Goal: Book appointment/travel/reservation

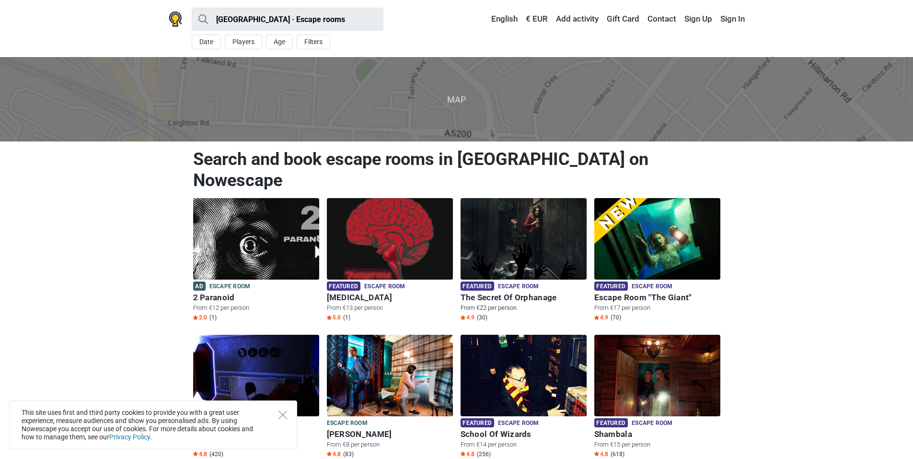
click at [522, 228] on img at bounding box center [524, 238] width 126 height 81
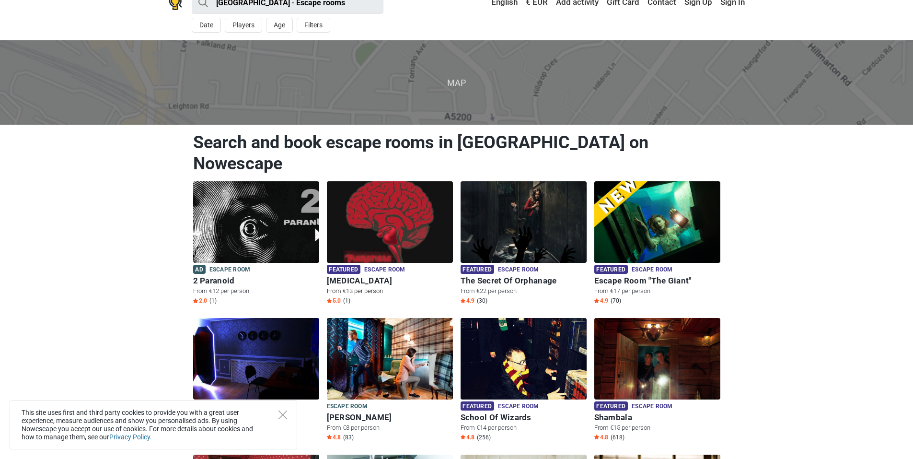
scroll to position [48, 0]
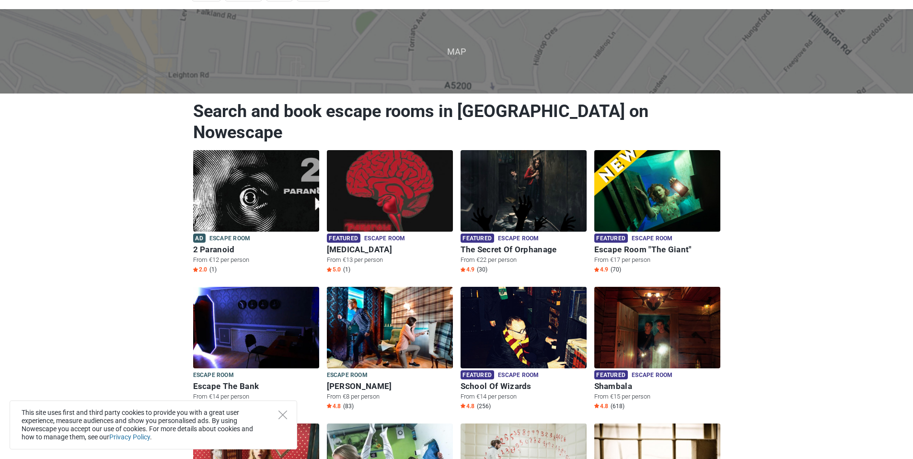
click at [278, 418] on div "This site uses first and third party cookies to provide you with a great user e…" at bounding box center [154, 424] width 288 height 49
click at [279, 415] on icon "Close" at bounding box center [283, 414] width 9 height 9
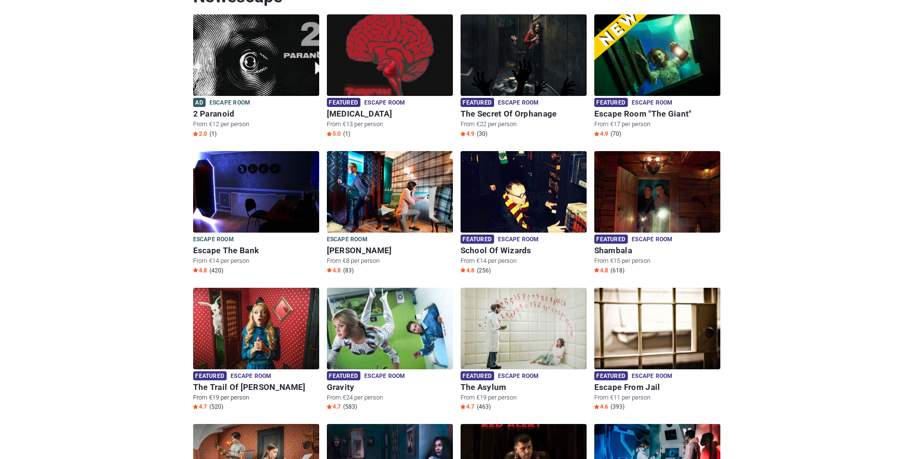
scroll to position [192, 0]
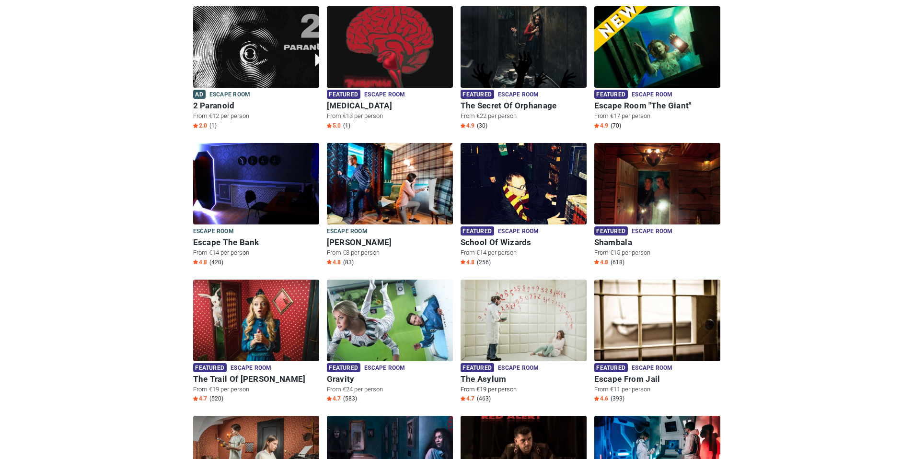
click at [526, 363] on span "Escape room" at bounding box center [518, 368] width 41 height 11
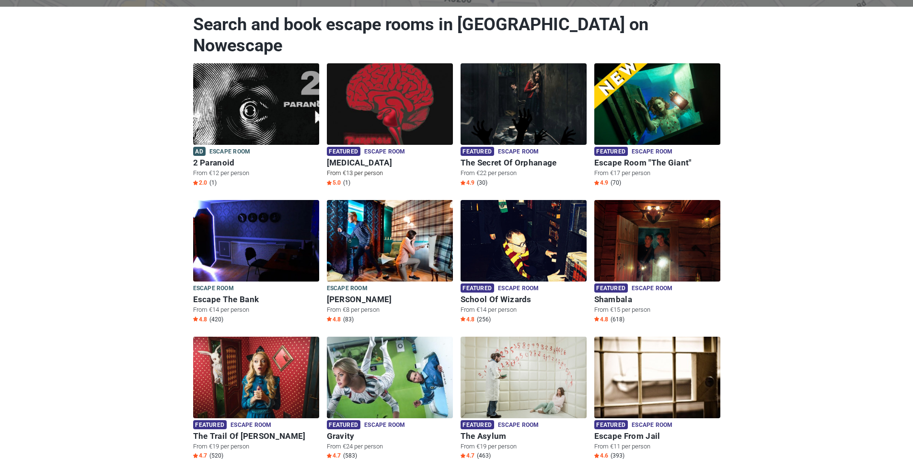
scroll to position [0, 0]
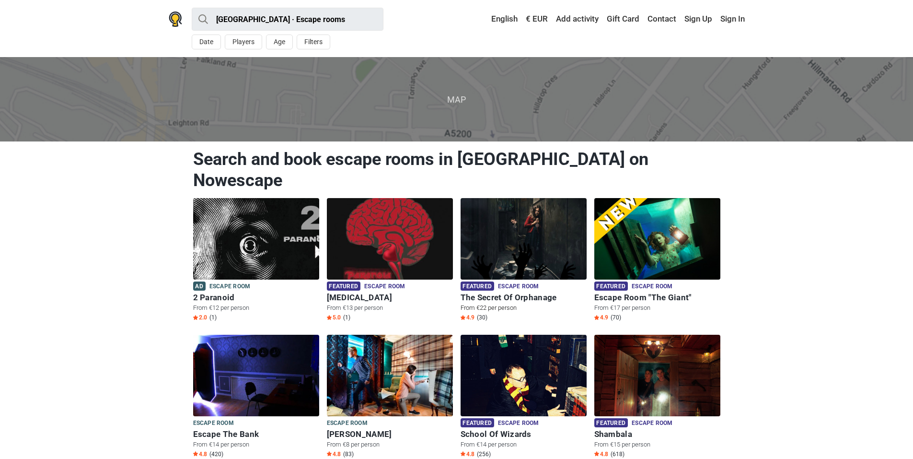
click at [518, 292] on h6 "The Secret Of Orphanage" at bounding box center [524, 297] width 126 height 10
click at [633, 292] on h6 "Escape Room "The Giant"" at bounding box center [657, 297] width 126 height 10
click at [369, 243] on img at bounding box center [390, 238] width 126 height 81
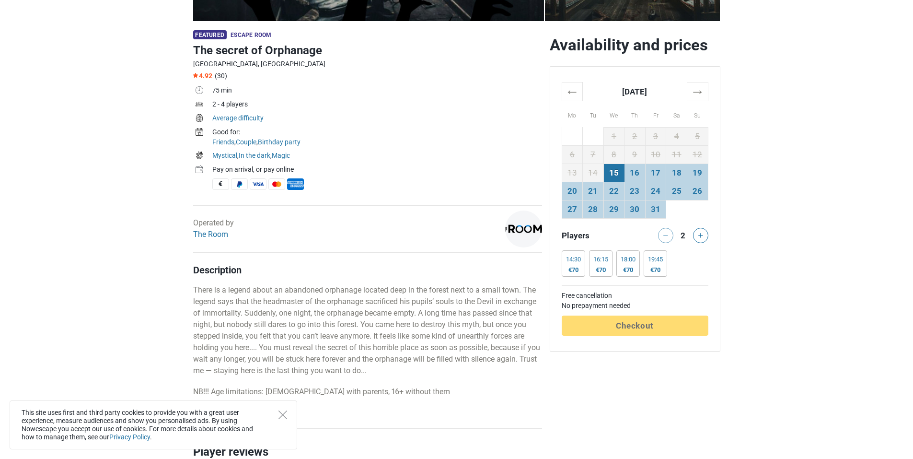
scroll to position [288, 0]
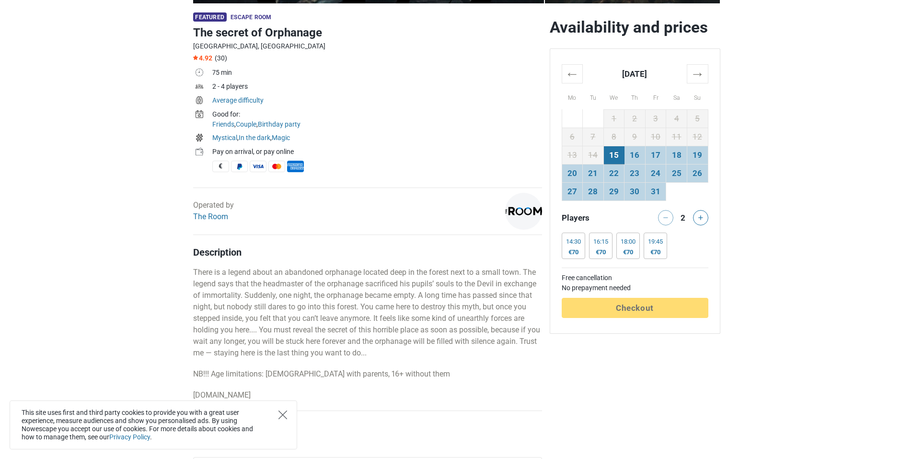
click at [283, 414] on icon "Close" at bounding box center [283, 414] width 9 height 9
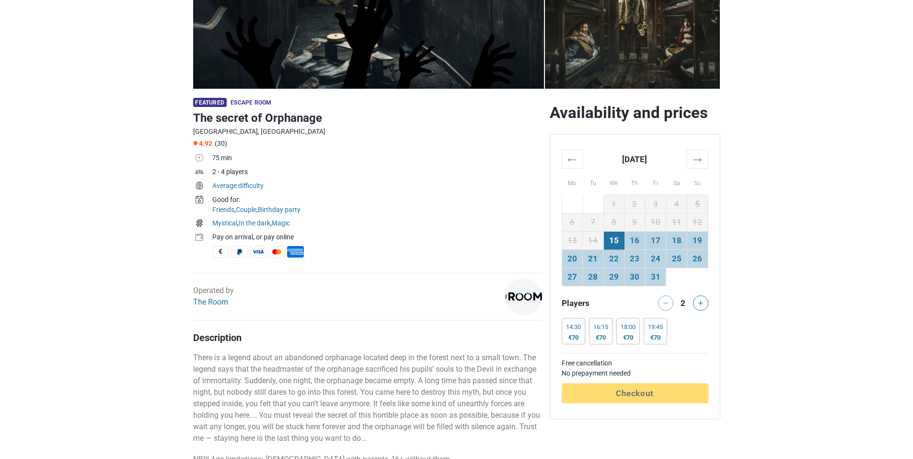
scroll to position [192, 0]
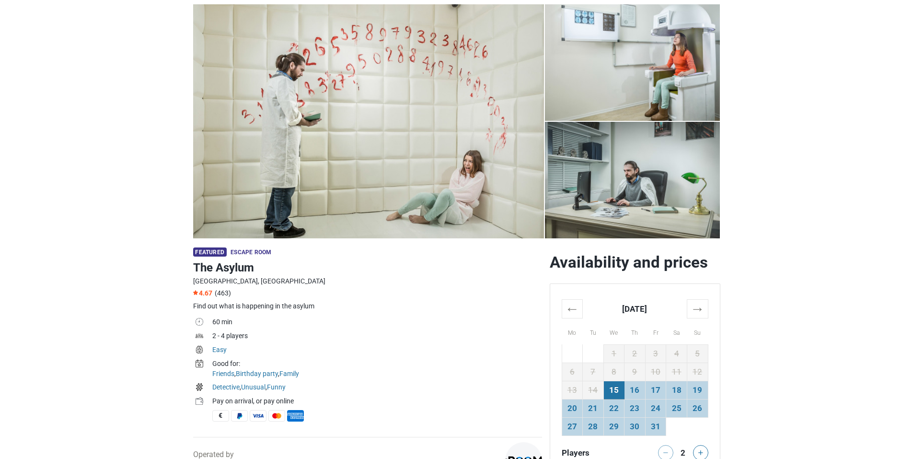
scroll to position [288, 0]
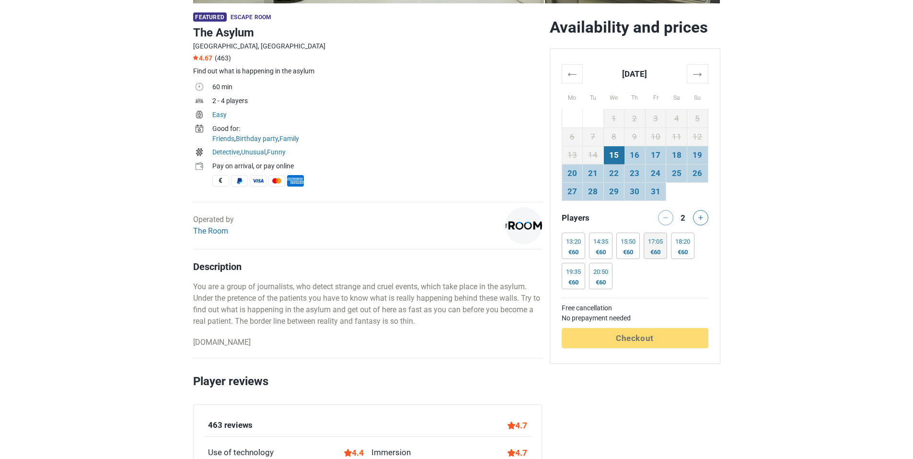
click at [658, 244] on div "17:05" at bounding box center [655, 242] width 15 height 8
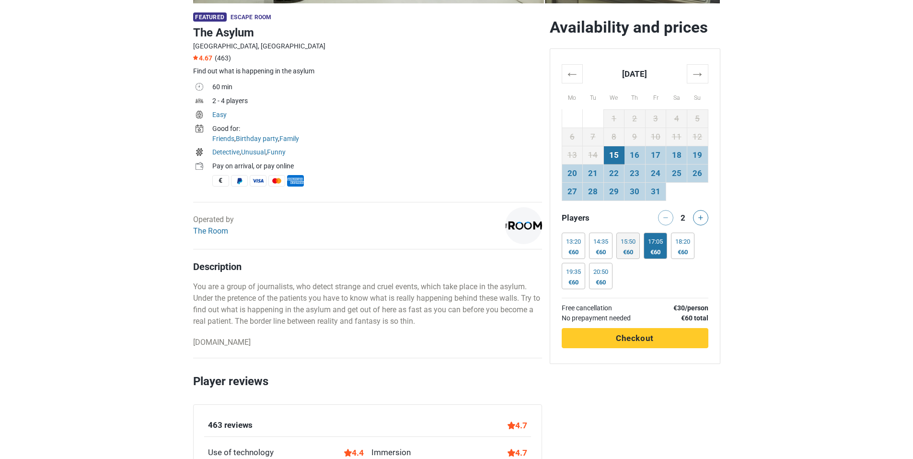
click at [635, 243] on div "15:50" at bounding box center [628, 242] width 15 height 8
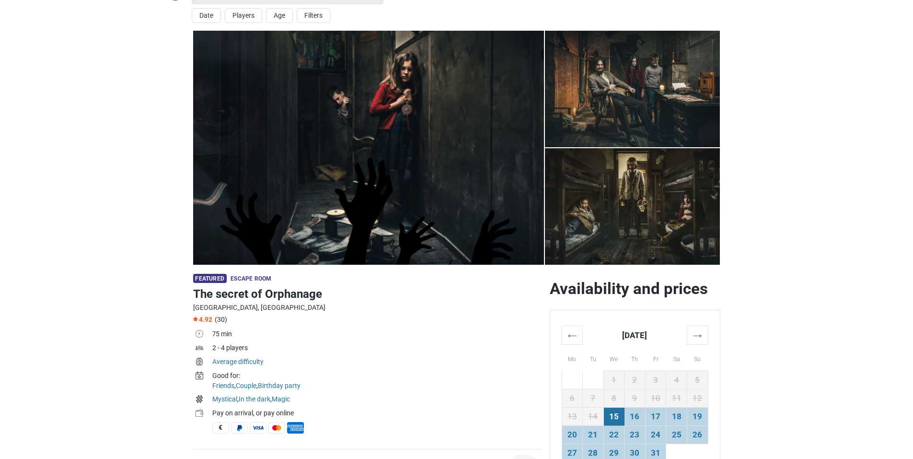
scroll to position [240, 0]
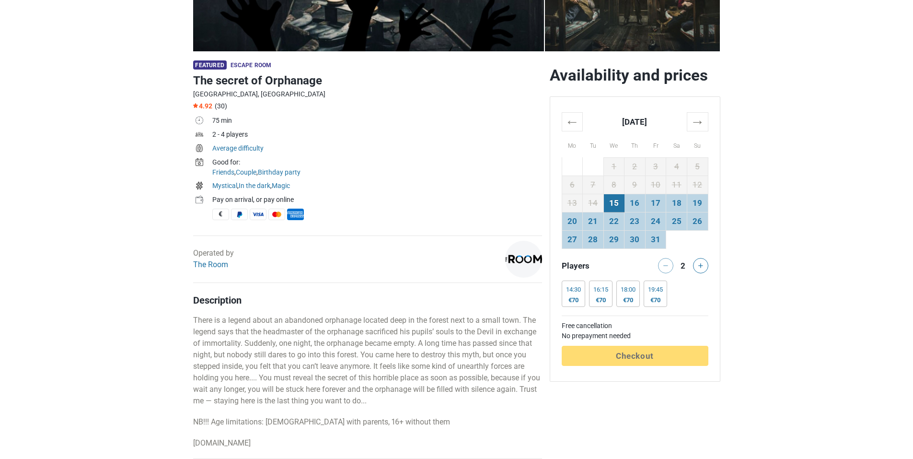
click at [665, 269] on div at bounding box center [663, 265] width 19 height 15
click at [618, 303] on div "18:00 €70" at bounding box center [627, 293] width 23 height 26
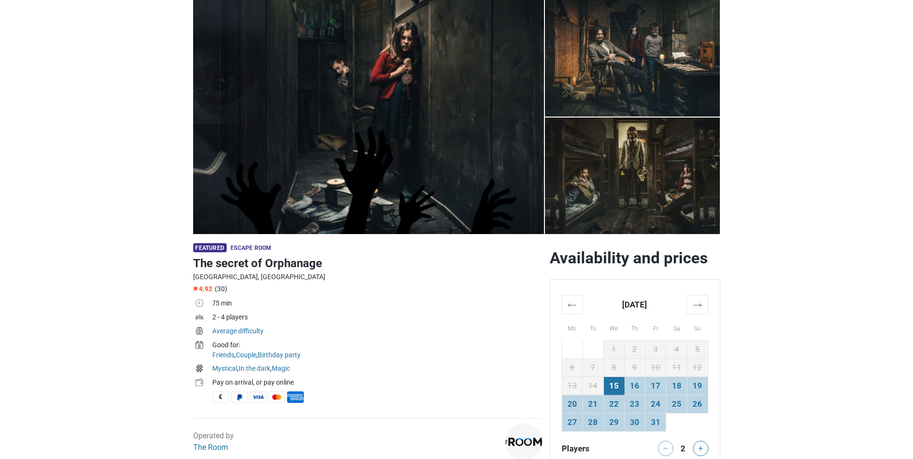
scroll to position [0, 0]
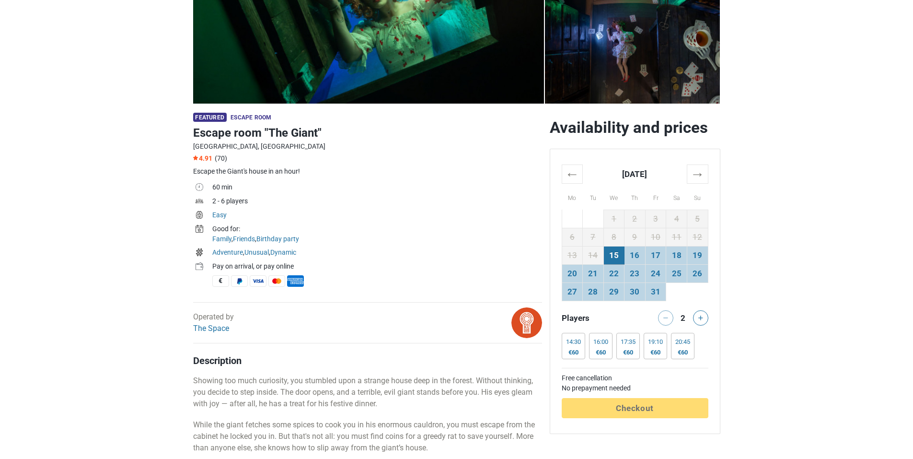
scroll to position [192, 0]
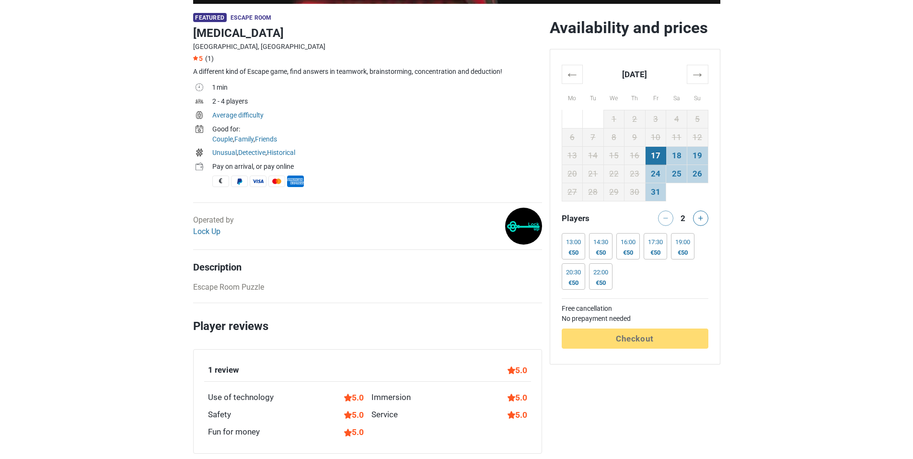
scroll to position [288, 0]
